Goal: Navigation & Orientation: Understand site structure

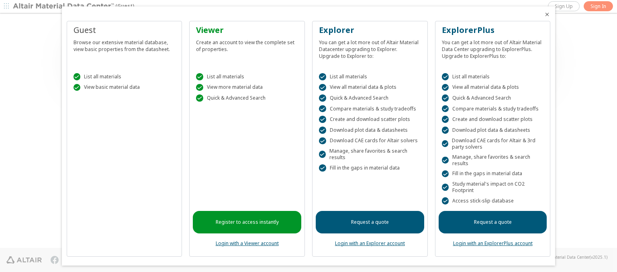
click at [544, 14] on icon "Close" at bounding box center [547, 14] width 6 height 6
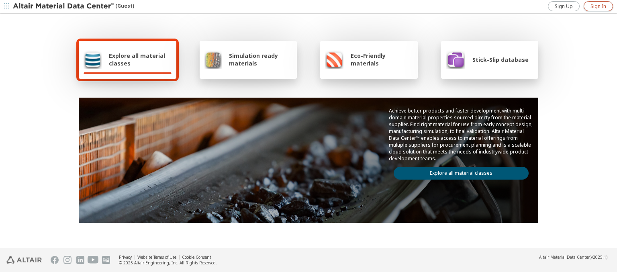
click at [598, 6] on span "Sign In" at bounding box center [599, 6] width 16 height 6
click at [64, 6] on img at bounding box center [64, 6] width 102 height 8
click at [137, 59] on span "Explore all material classes" at bounding box center [140, 59] width 63 height 15
click at [458, 171] on link "Explore all material classes" at bounding box center [461, 173] width 135 height 13
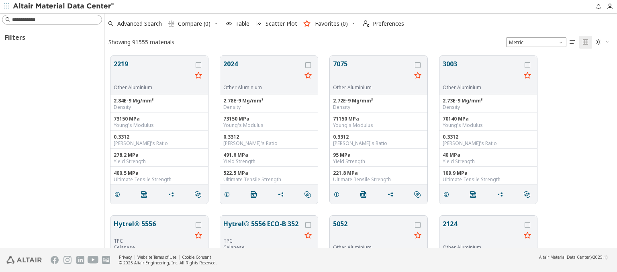
scroll to position [192, 506]
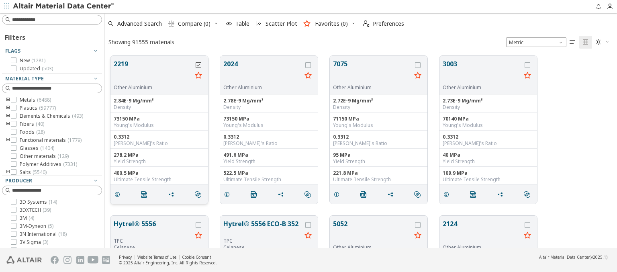
click at [199, 65] on icon "grid" at bounding box center [199, 65] width 6 height 6
click at [309, 65] on icon "grid" at bounding box center [308, 65] width 6 height 6
click at [381, 24] on span "Preferences" at bounding box center [388, 24] width 31 height 6
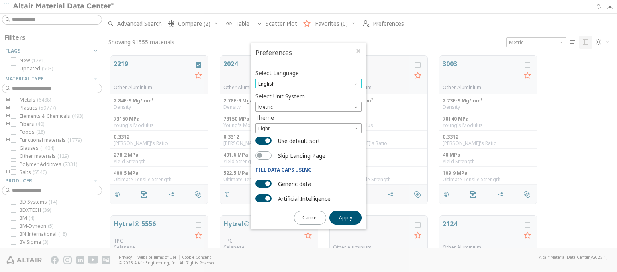
click at [309, 84] on span "English" at bounding box center [309, 84] width 106 height 10
click at [309, 103] on span "Deutsch" at bounding box center [309, 104] width 100 height 6
click at [346, 217] on span "Apply" at bounding box center [345, 218] width 13 height 6
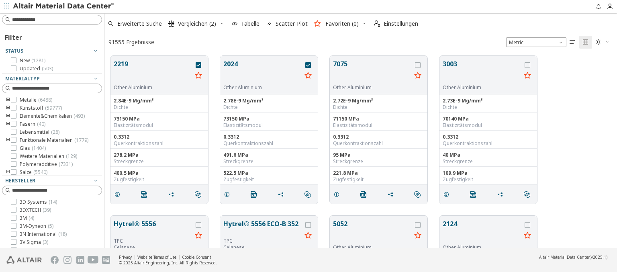
click at [64, 6] on img at bounding box center [64, 6] width 102 height 8
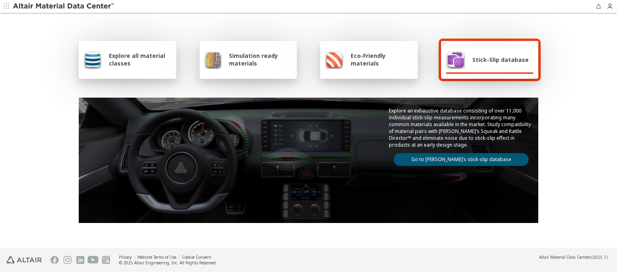
click at [158, 62] on span "Explore all material classes" at bounding box center [140, 59] width 63 height 15
